Goal: Information Seeking & Learning: Learn about a topic

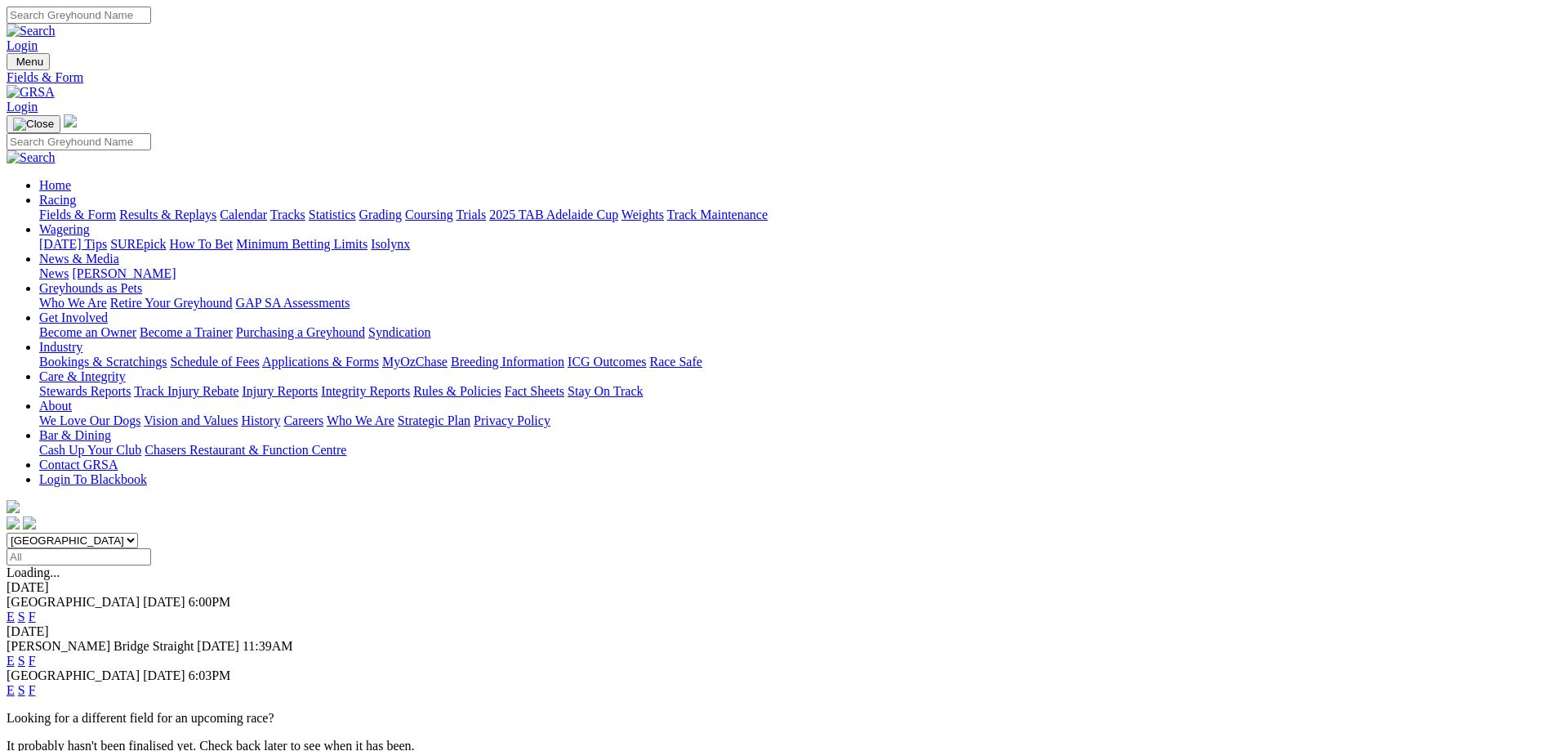
click at [36, 654] on link "F" at bounding box center [32, 661] width 8 height 14
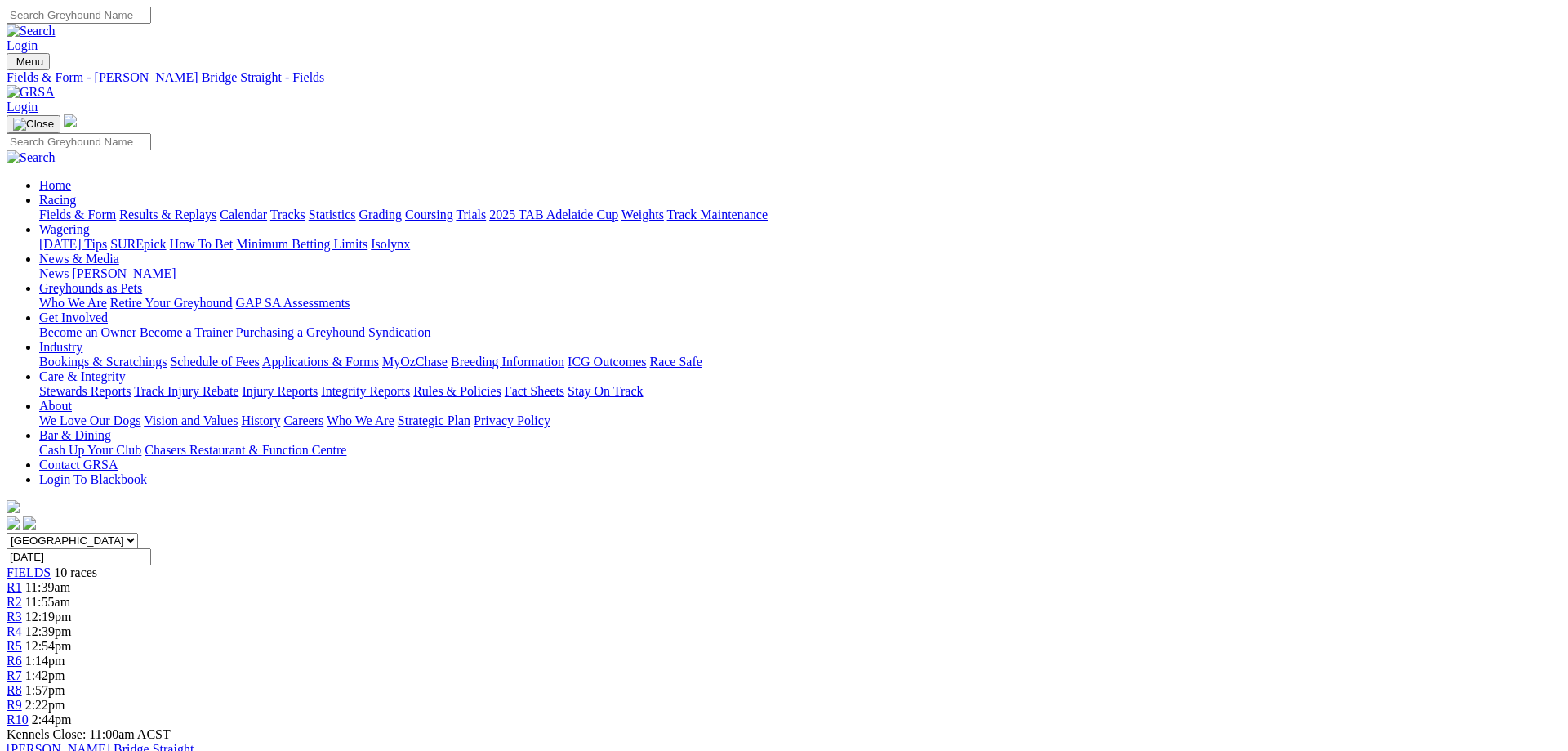
click at [507, 595] on div "R2 11:55am" at bounding box center [784, 602] width 1555 height 15
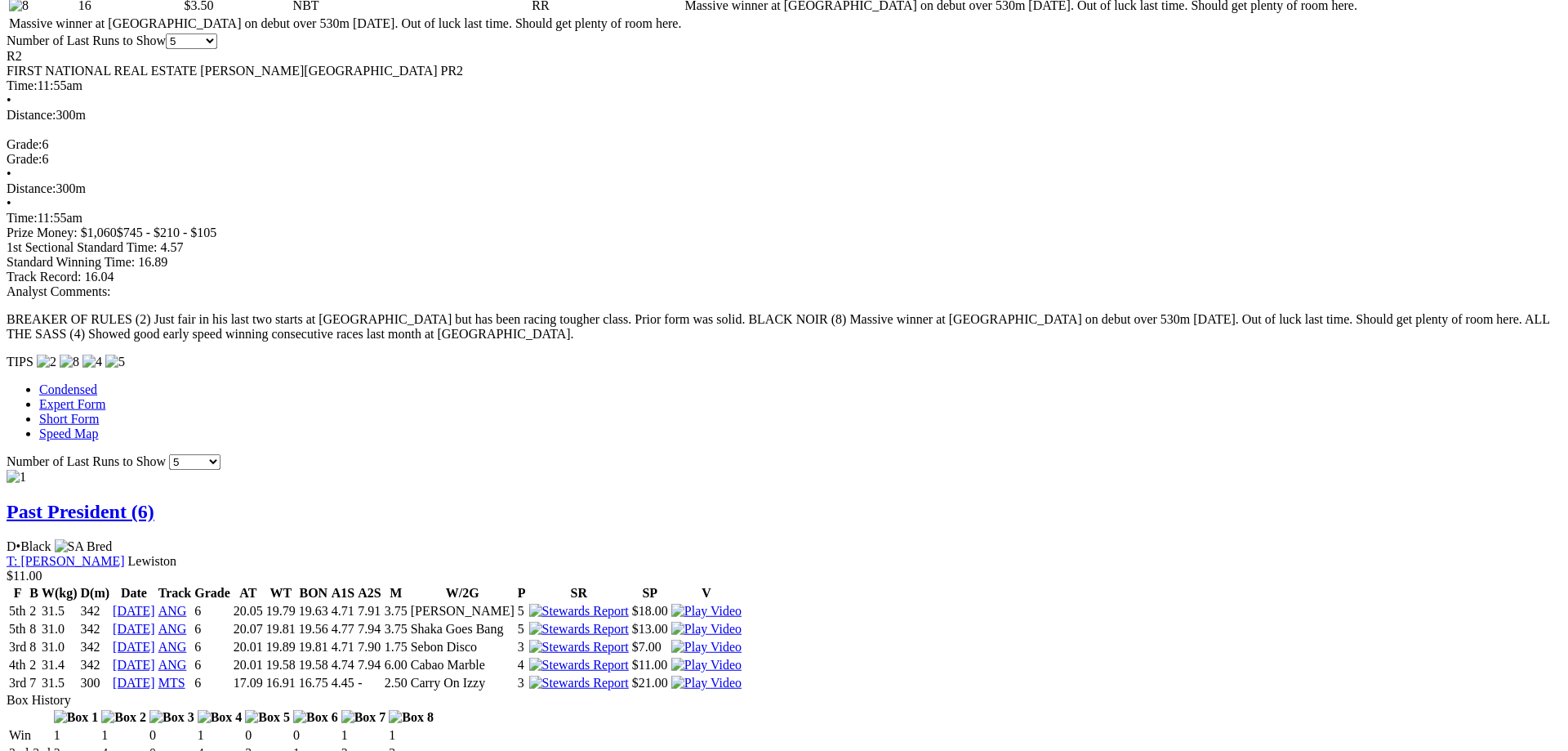
scroll to position [1084, 0]
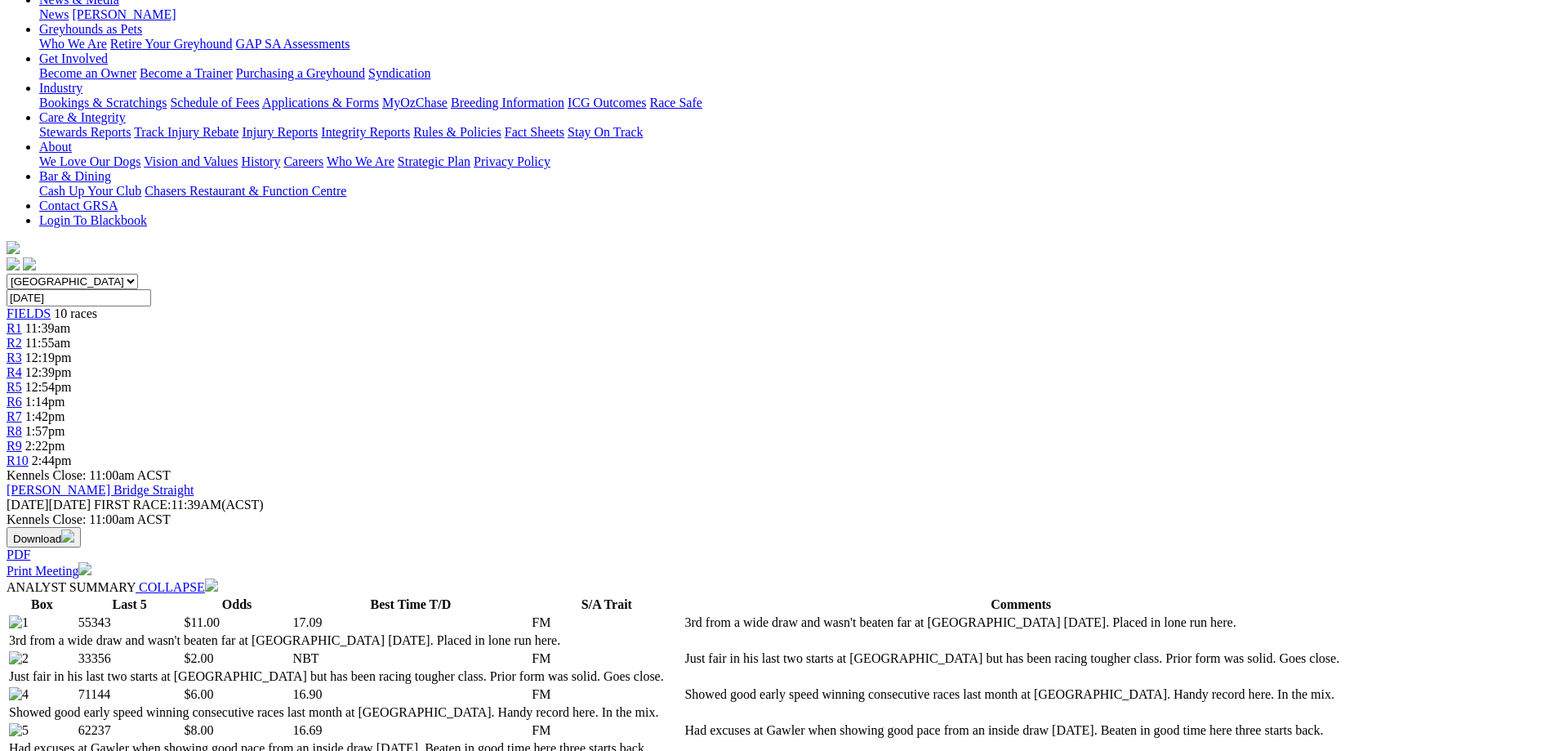
scroll to position [0, 0]
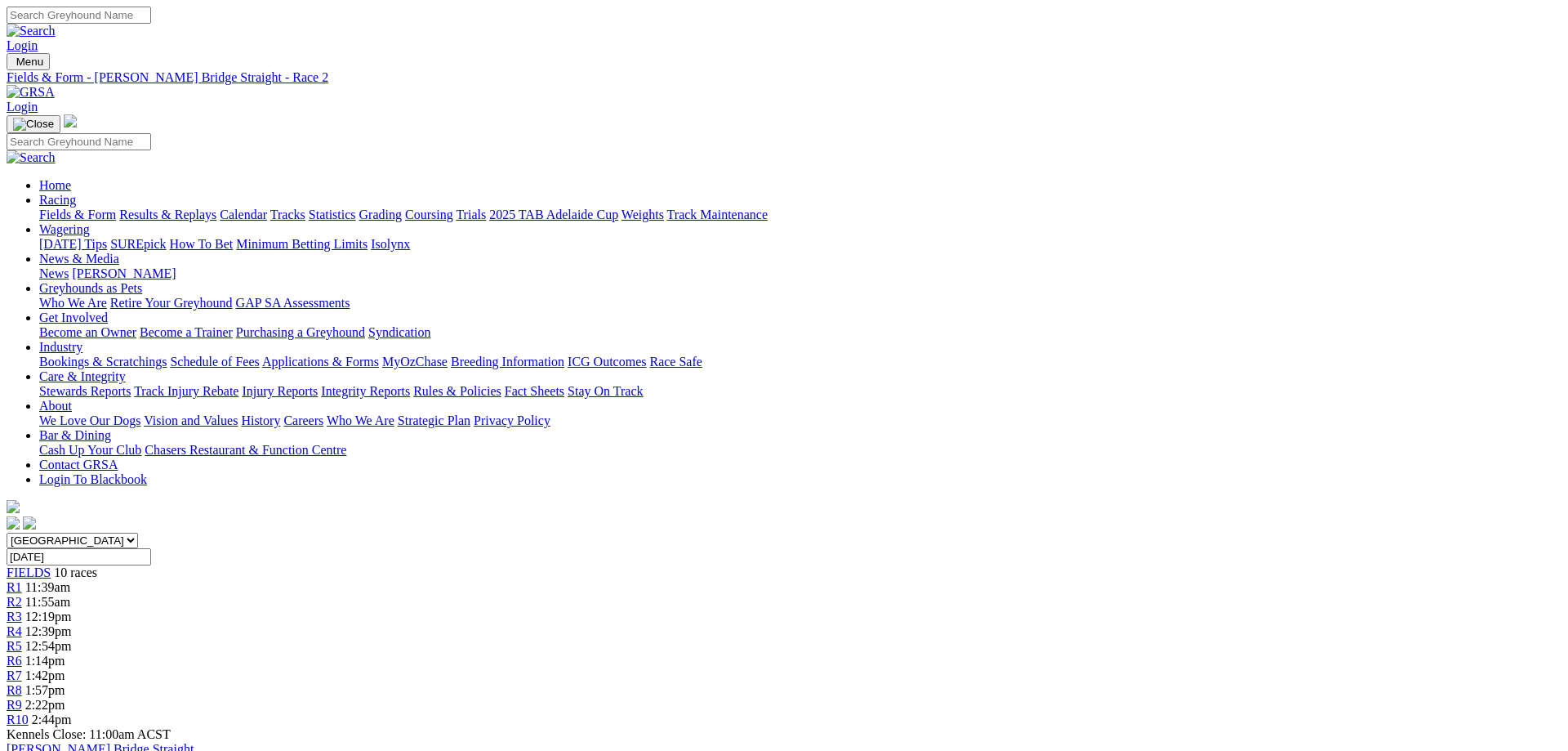
click at [28, 713] on span "R10" at bounding box center [18, 719] width 22 height 14
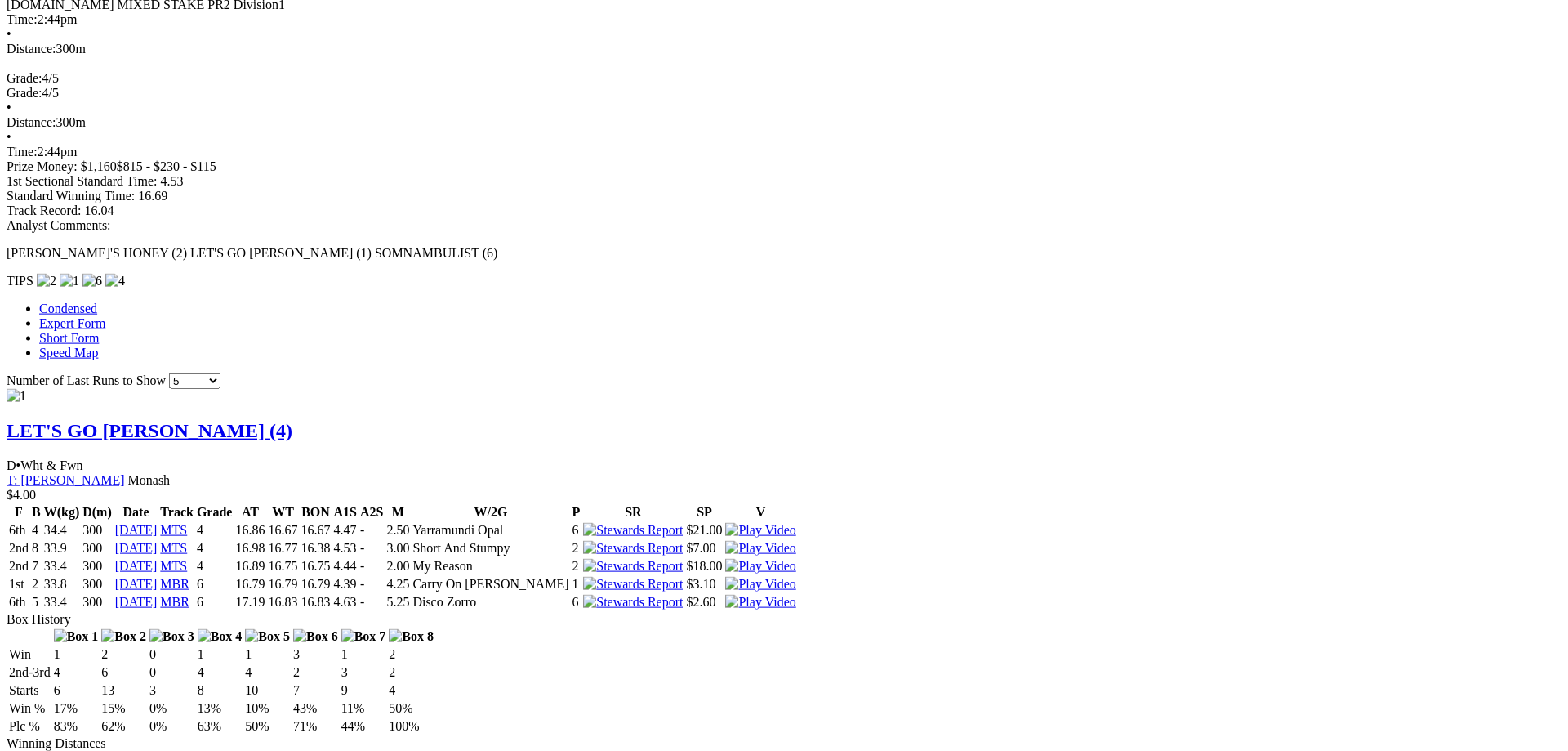
scroll to position [1084, 0]
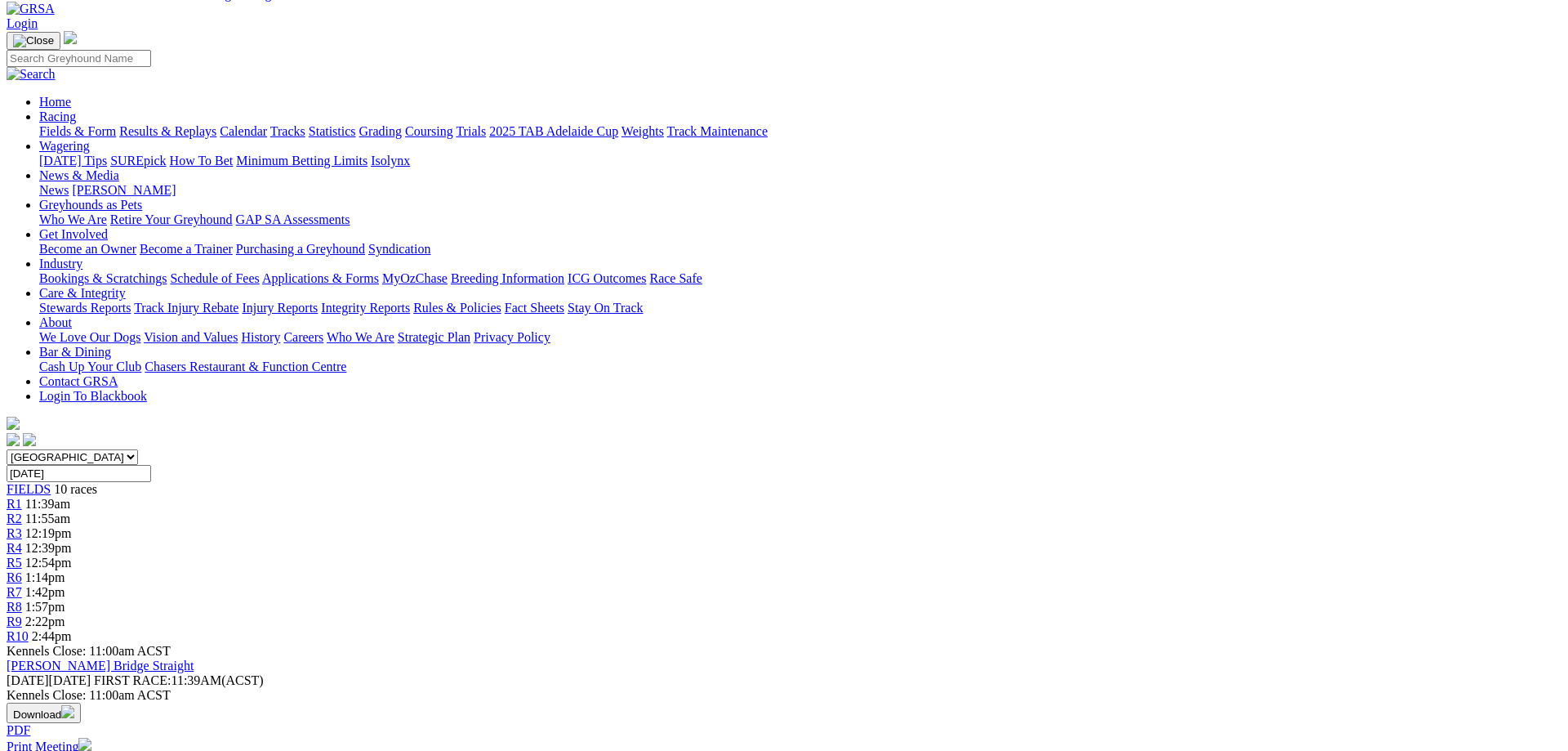
scroll to position [0, 0]
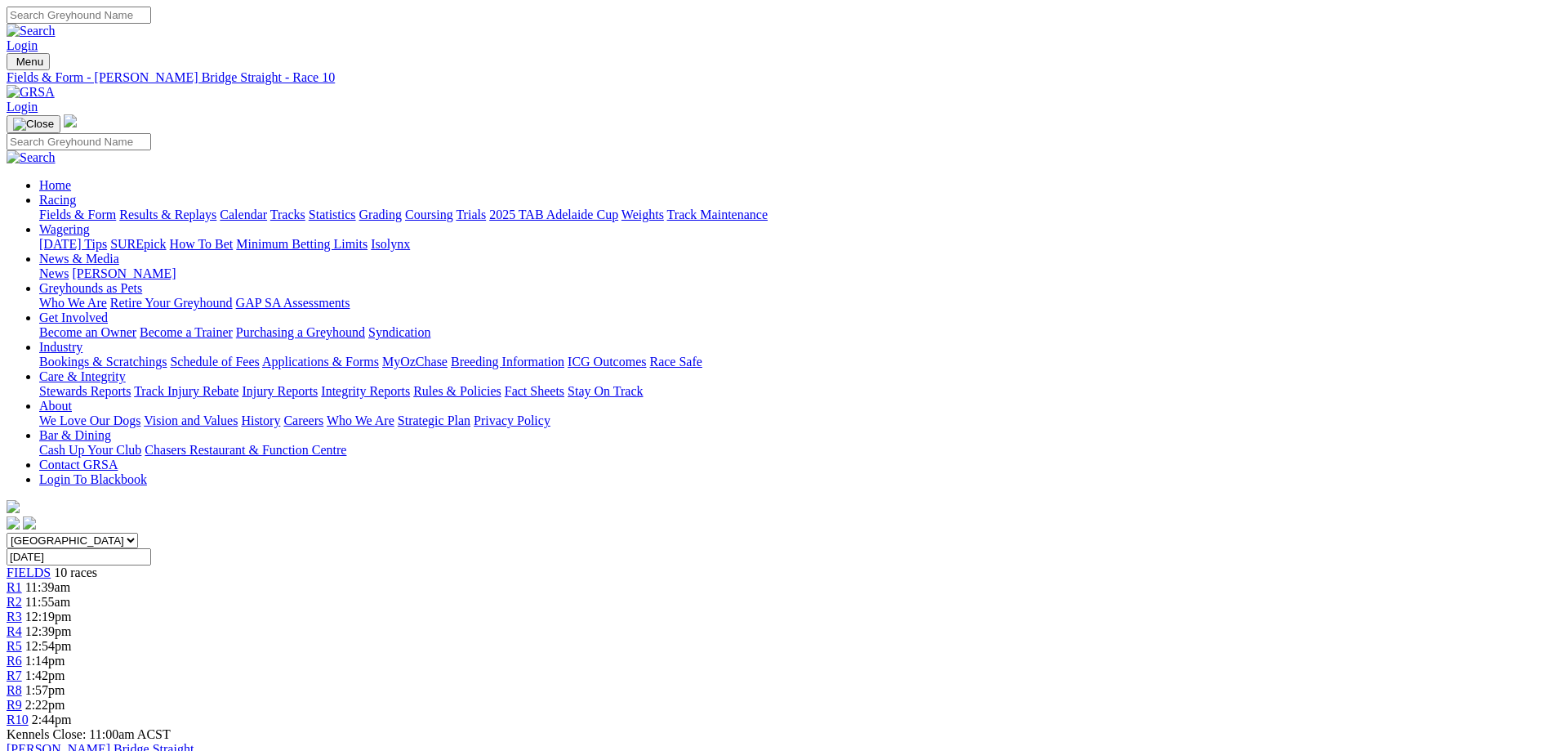
click at [522, 595] on div "R2 11:55am" at bounding box center [784, 602] width 1555 height 15
click at [28, 713] on link "R10" at bounding box center [18, 719] width 22 height 14
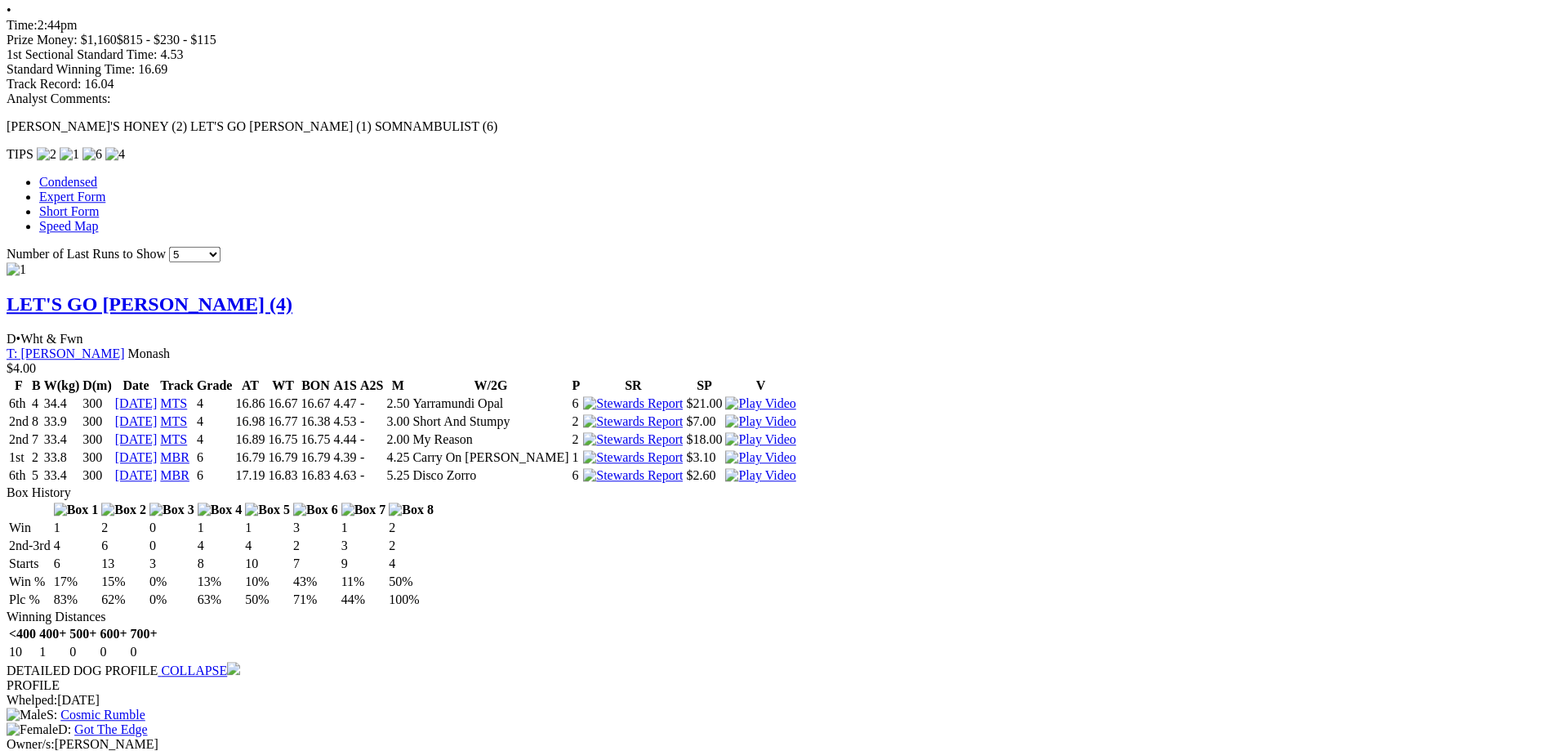
scroll to position [1167, 0]
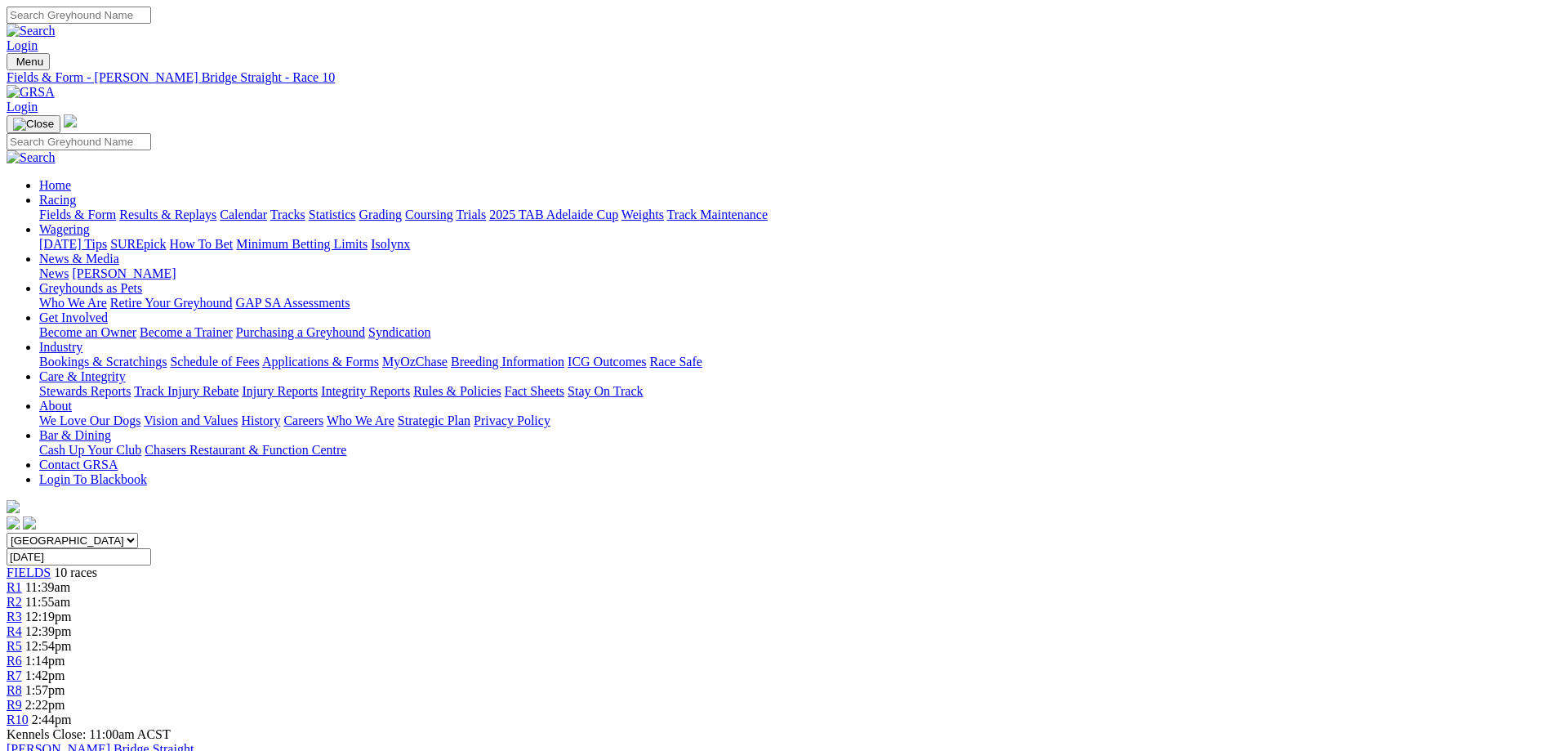
click at [22, 595] on link "R2" at bounding box center [14, 601] width 16 height 14
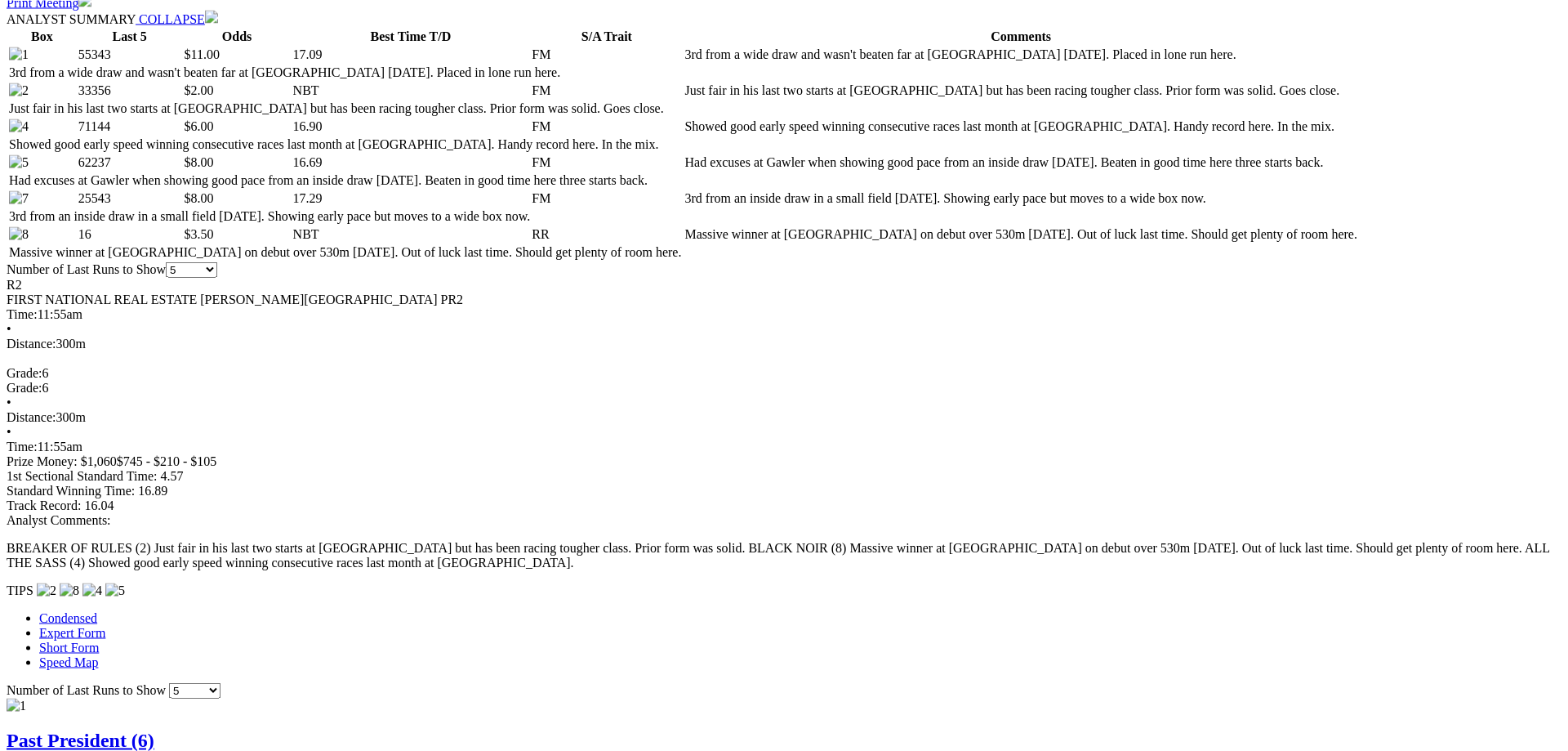
scroll to position [917, 0]
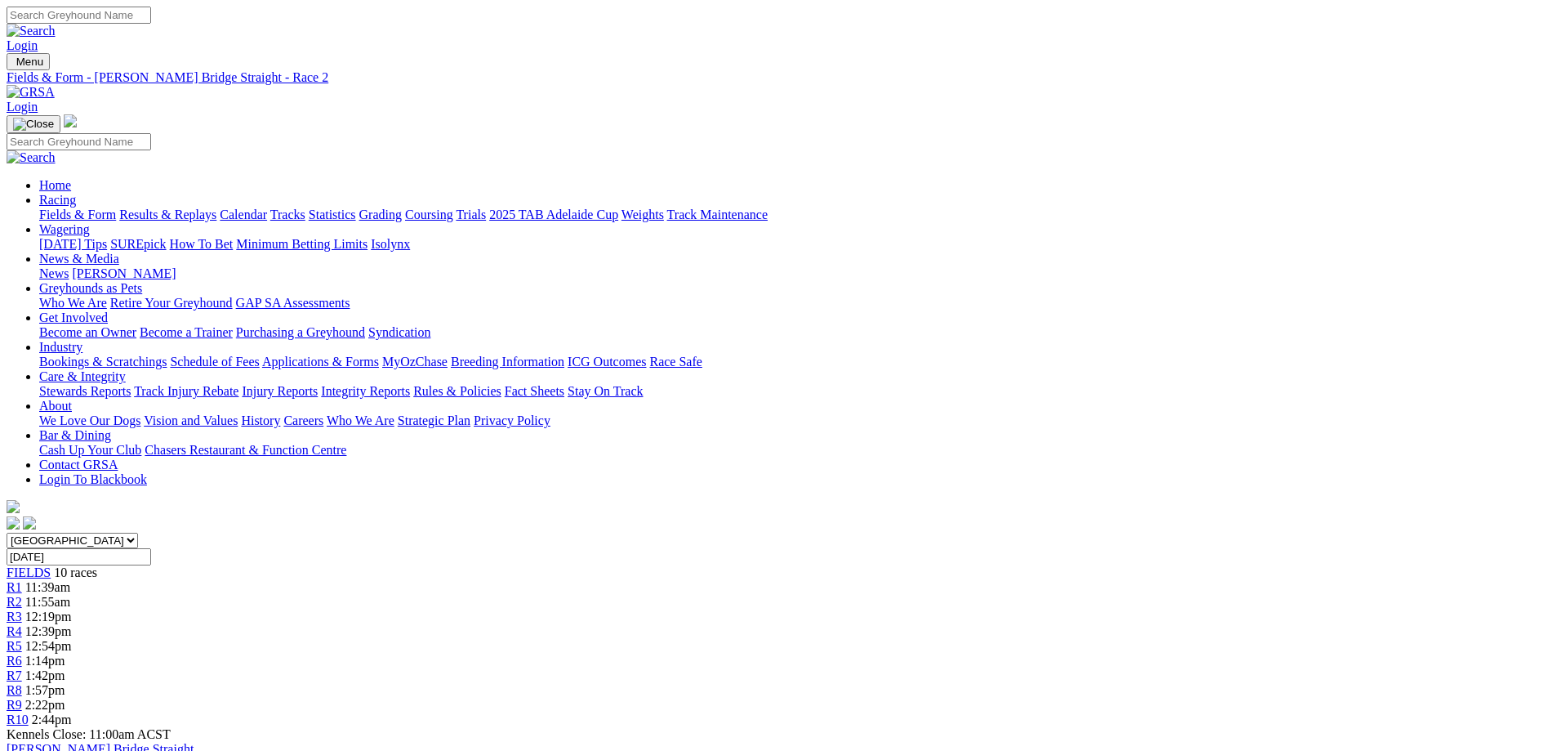
click at [619, 207] on link "2025 TAB Adelaide Cup" at bounding box center [553, 214] width 129 height 14
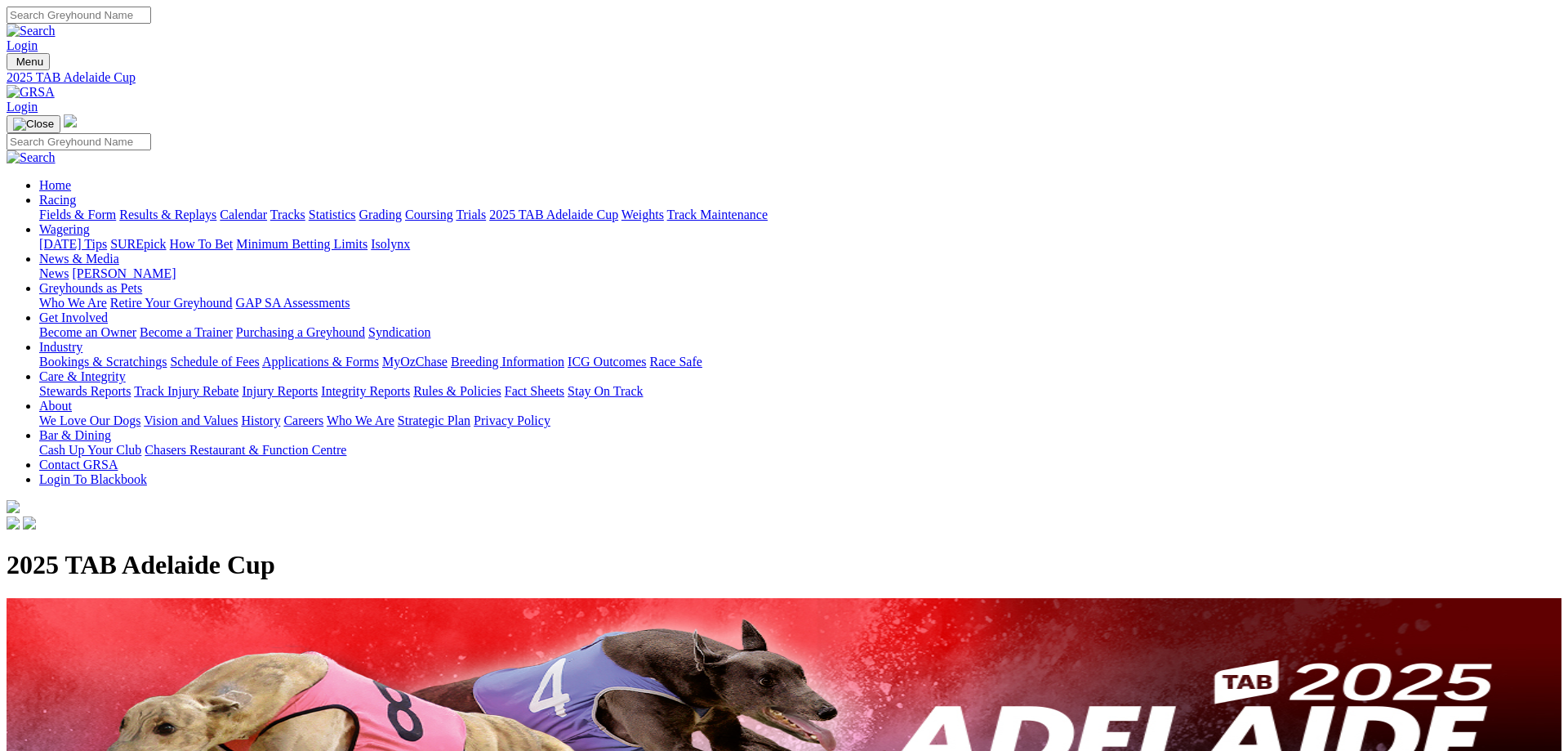
click at [486, 207] on link "Trials" at bounding box center [471, 214] width 30 height 14
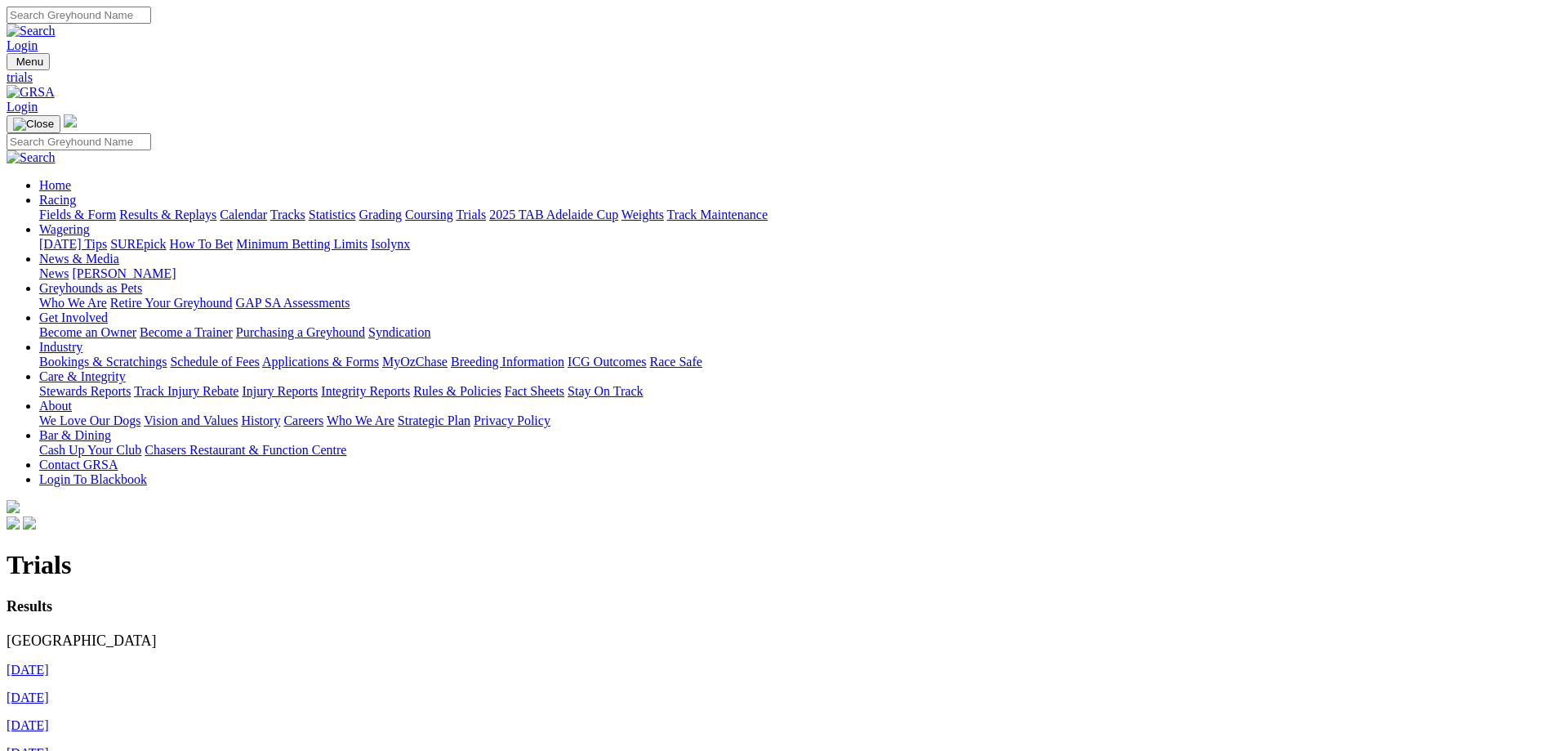
click at [49, 662] on link "[DATE]" at bounding box center [28, 669] width 43 height 14
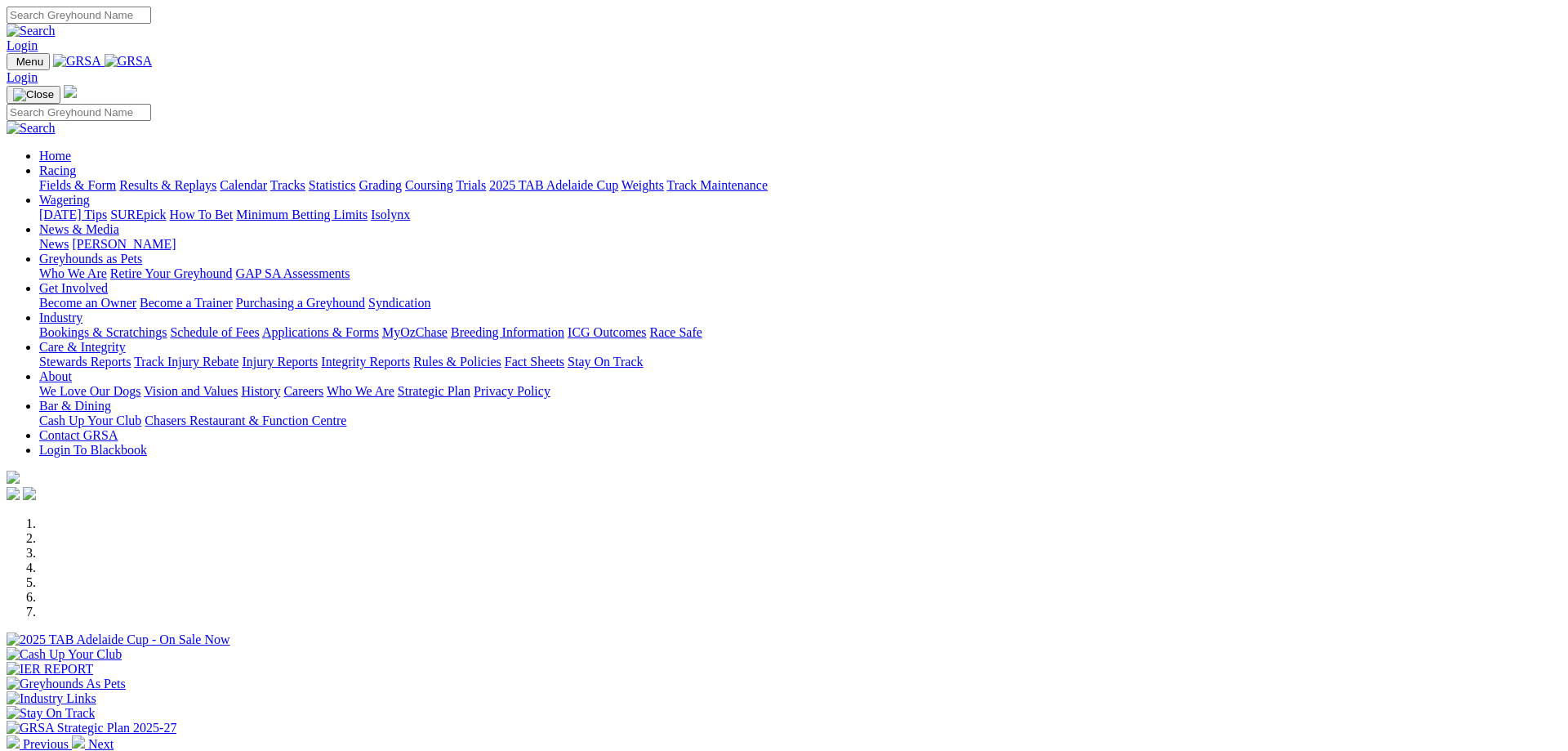
click at [486, 178] on link "Trials" at bounding box center [471, 185] width 30 height 14
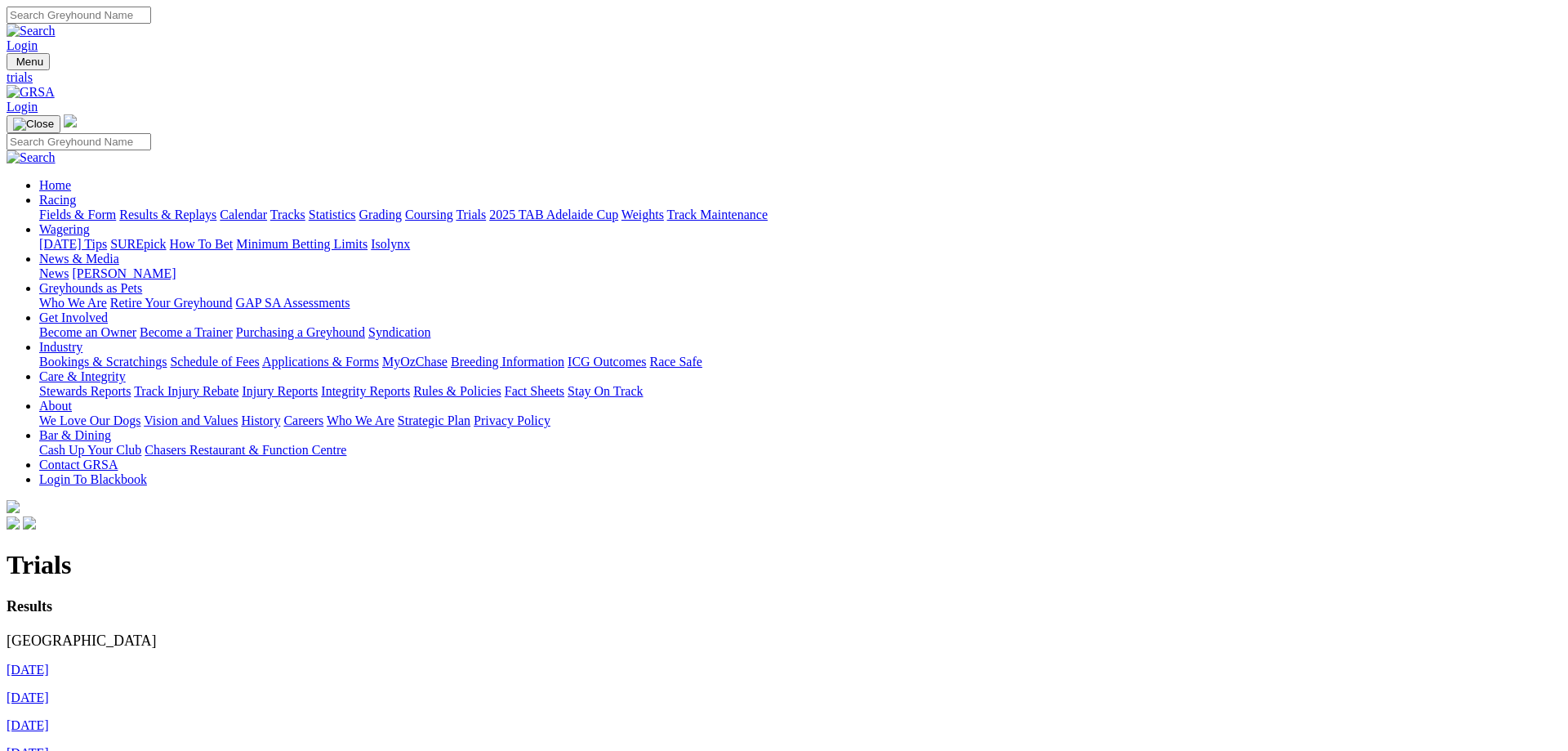
click at [49, 662] on link "24th August 2025" at bounding box center [28, 669] width 43 height 14
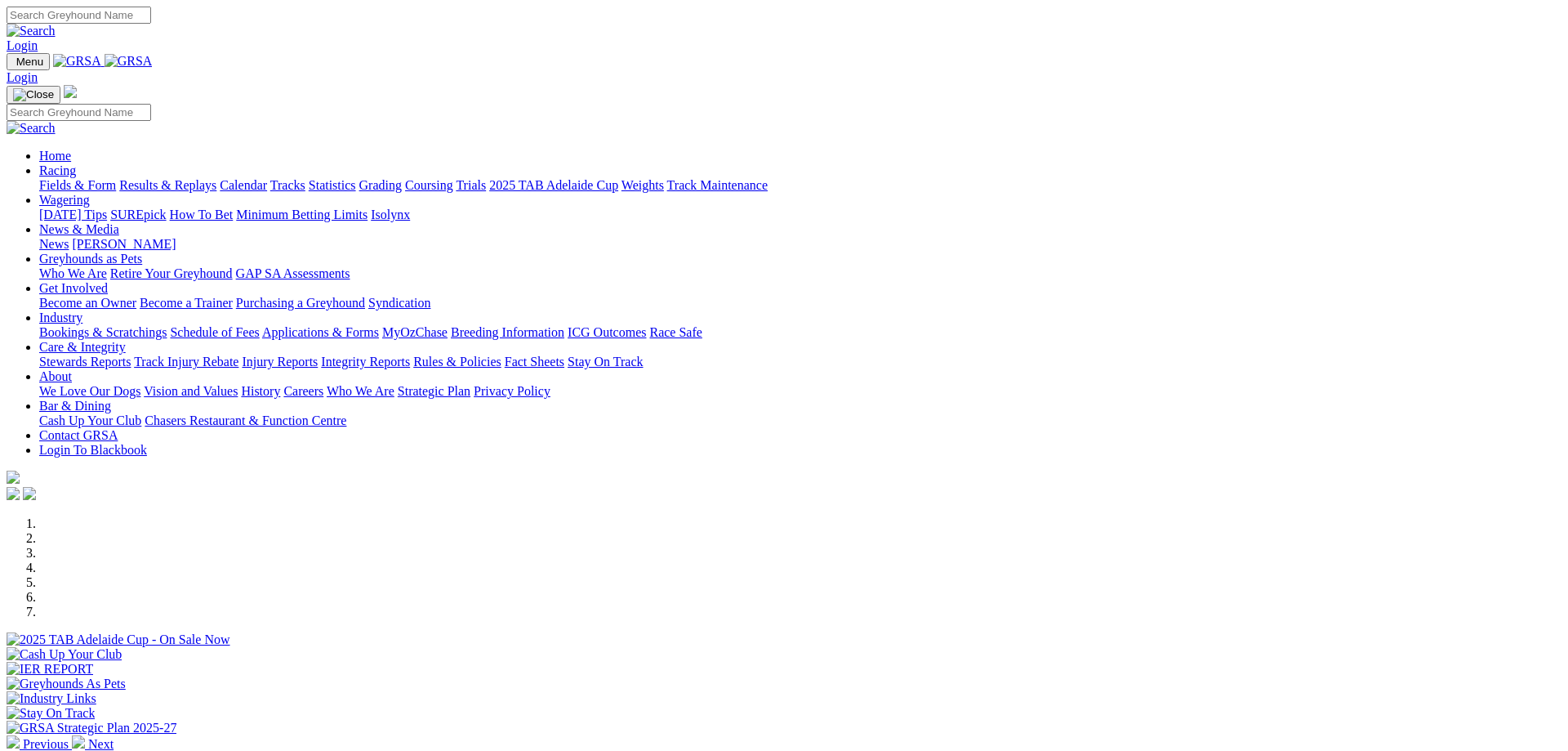
click at [453, 178] on link "Coursing" at bounding box center [430, 185] width 48 height 14
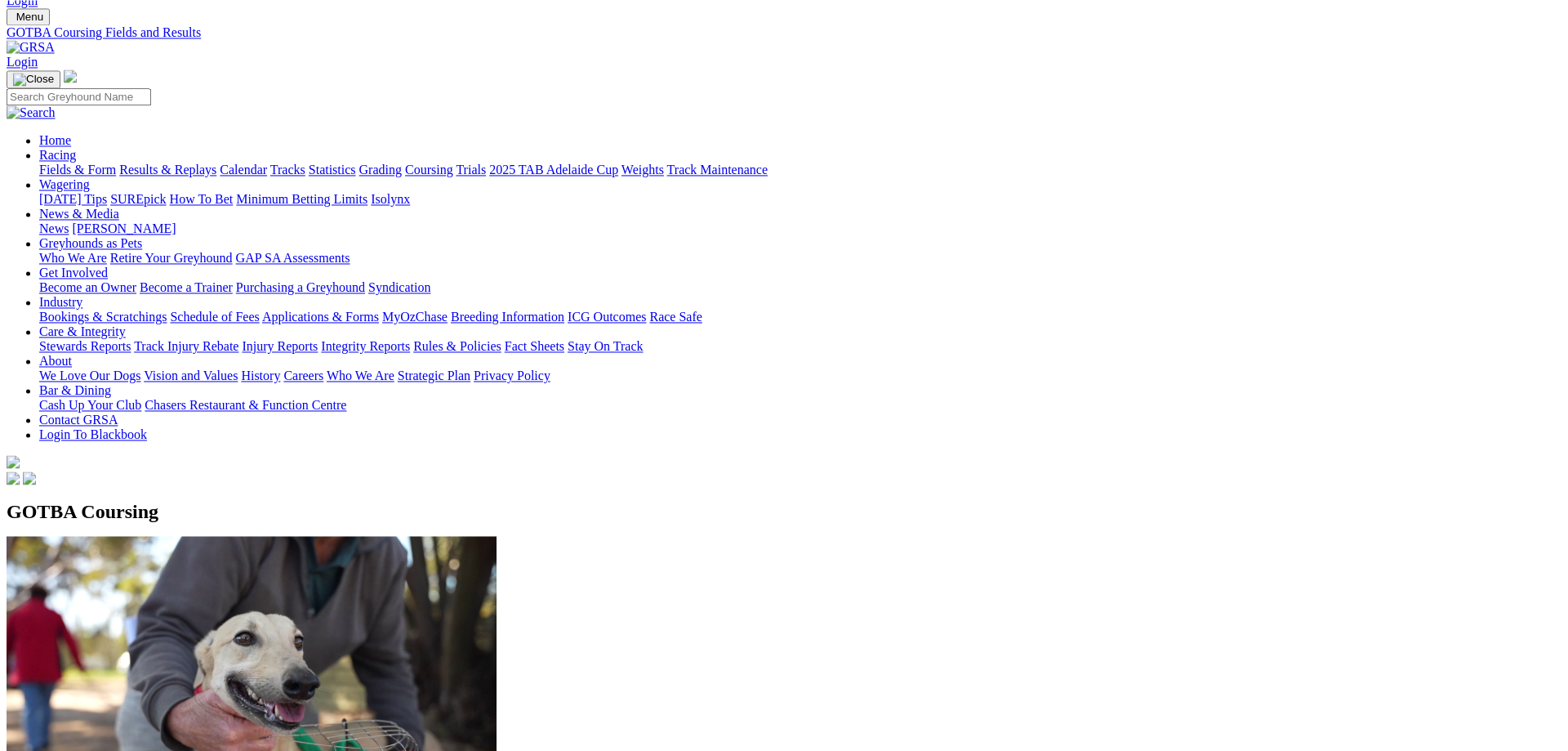
scroll to position [84, 0]
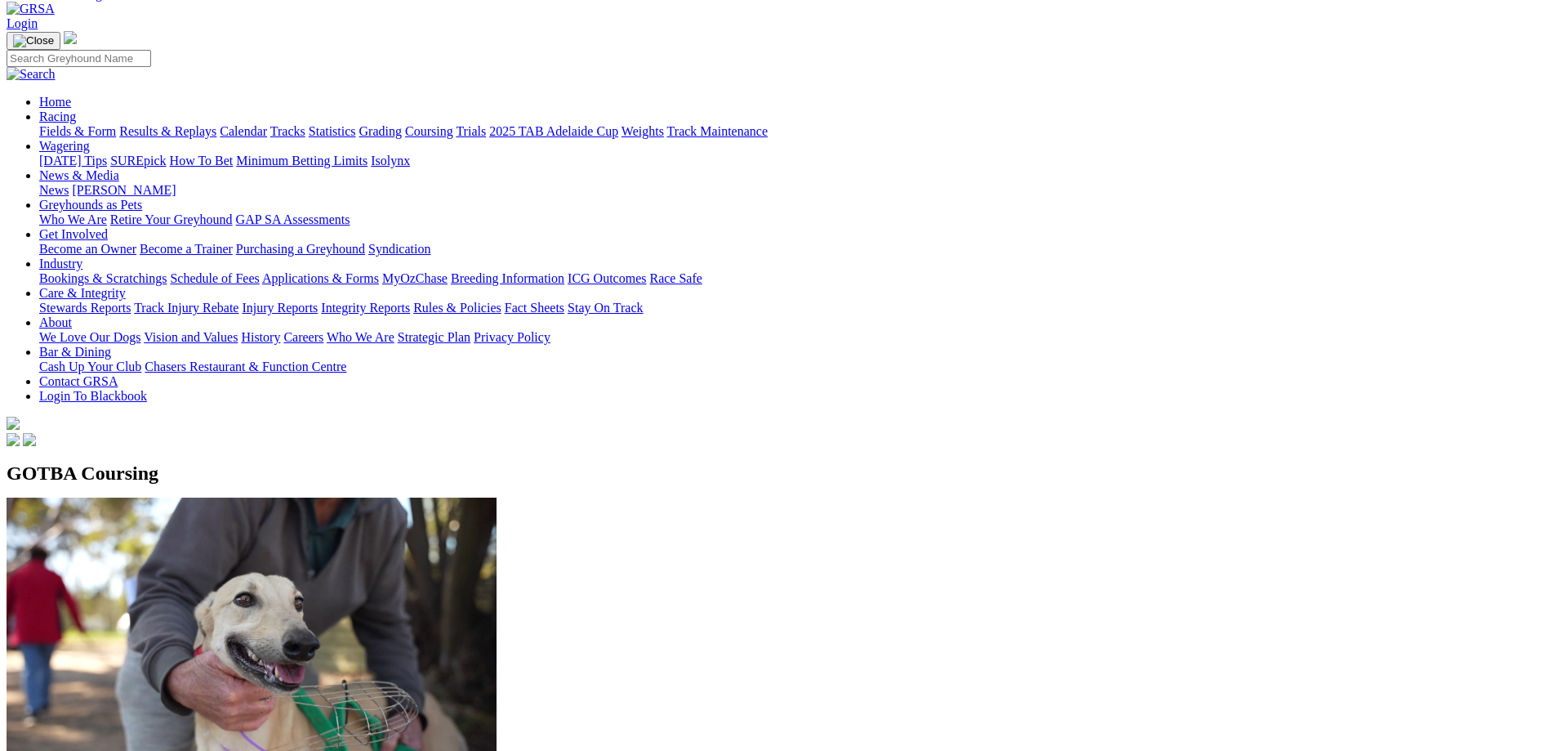
click at [267, 125] on link "Calendar" at bounding box center [243, 131] width 48 height 14
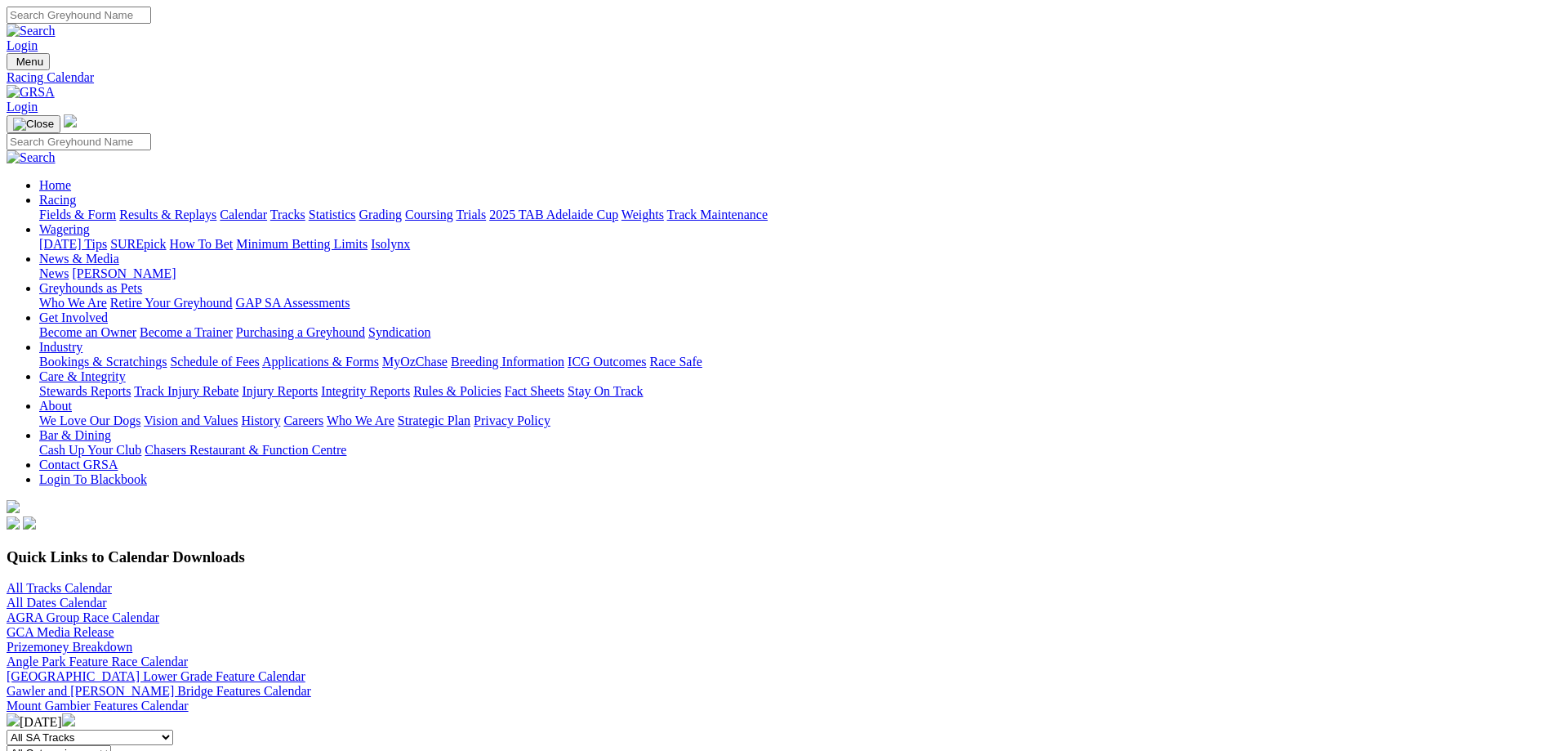
click at [112, 581] on link "All Tracks Calendar" at bounding box center [59, 588] width 105 height 14
